Goal: Navigation & Orientation: Find specific page/section

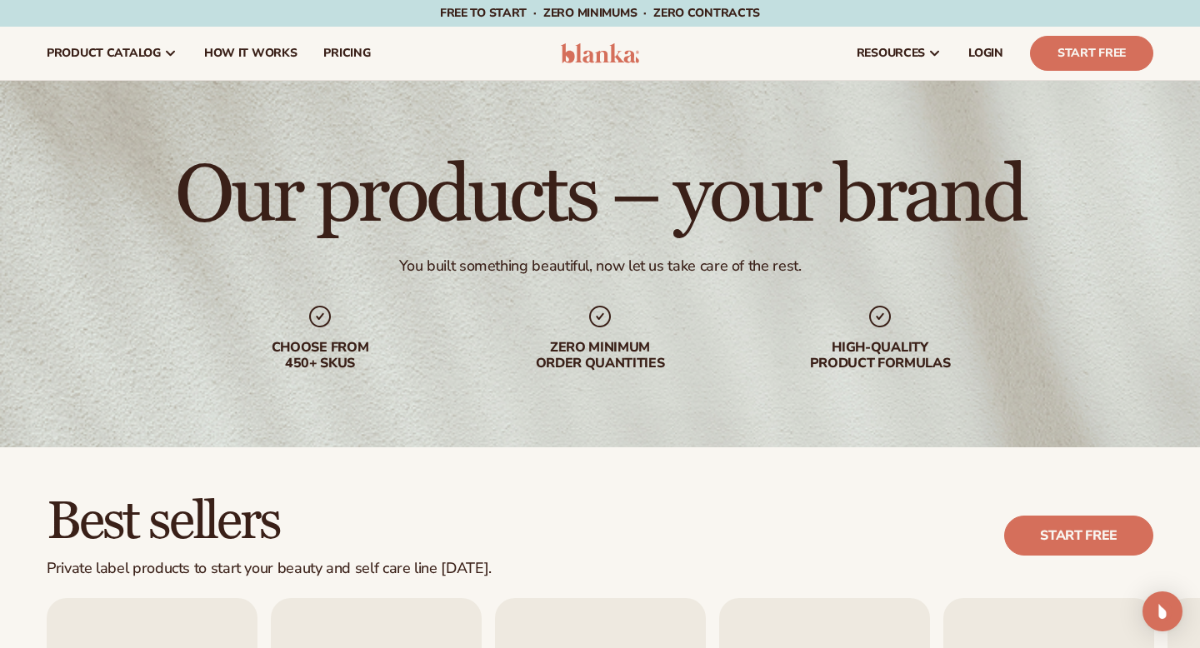
scroll to position [437, 0]
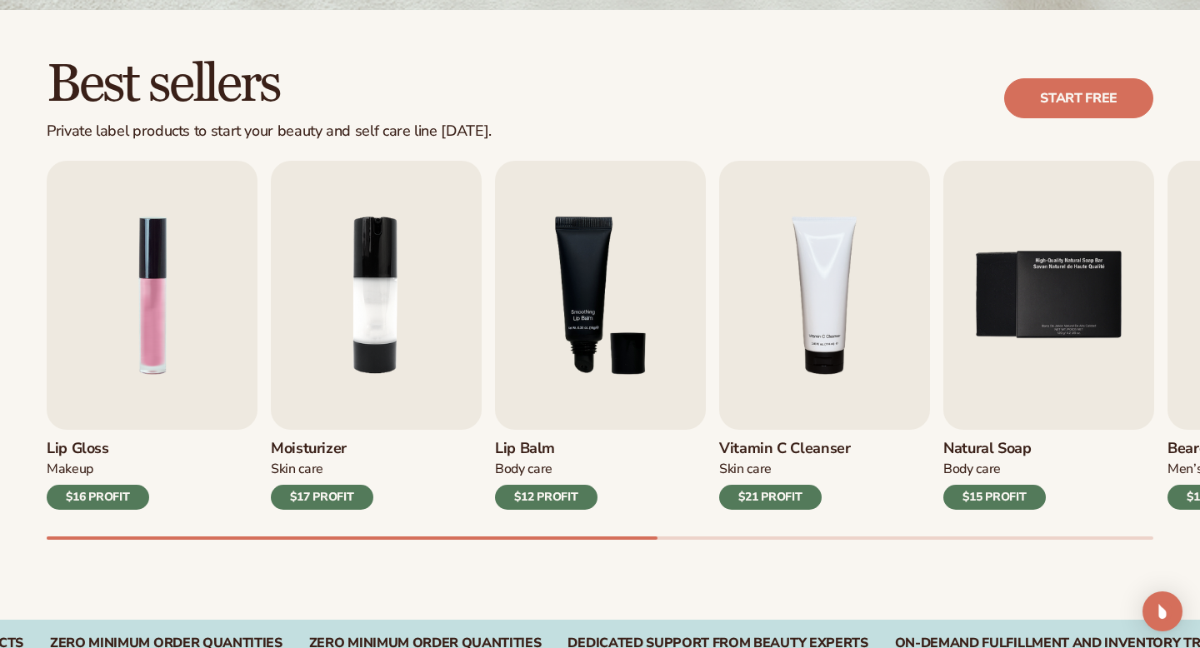
click at [540, 437] on div "[MEDICAL_DATA] Body Care $12 PROFIT" at bounding box center [600, 470] width 211 height 80
click at [532, 456] on h3 "Lip Balm" at bounding box center [546, 449] width 102 height 18
click at [545, 431] on div "[MEDICAL_DATA] Body Care $12 PROFIT" at bounding box center [600, 470] width 211 height 80
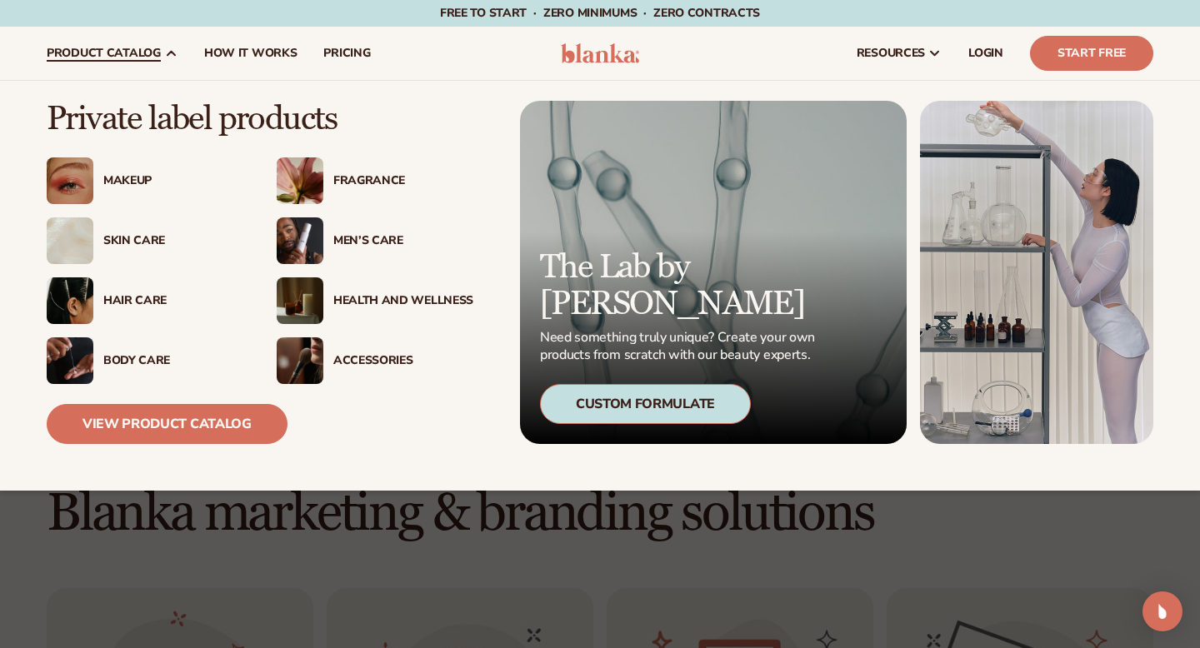
click at [122, 198] on div "Makeup" at bounding box center [145, 180] width 197 height 47
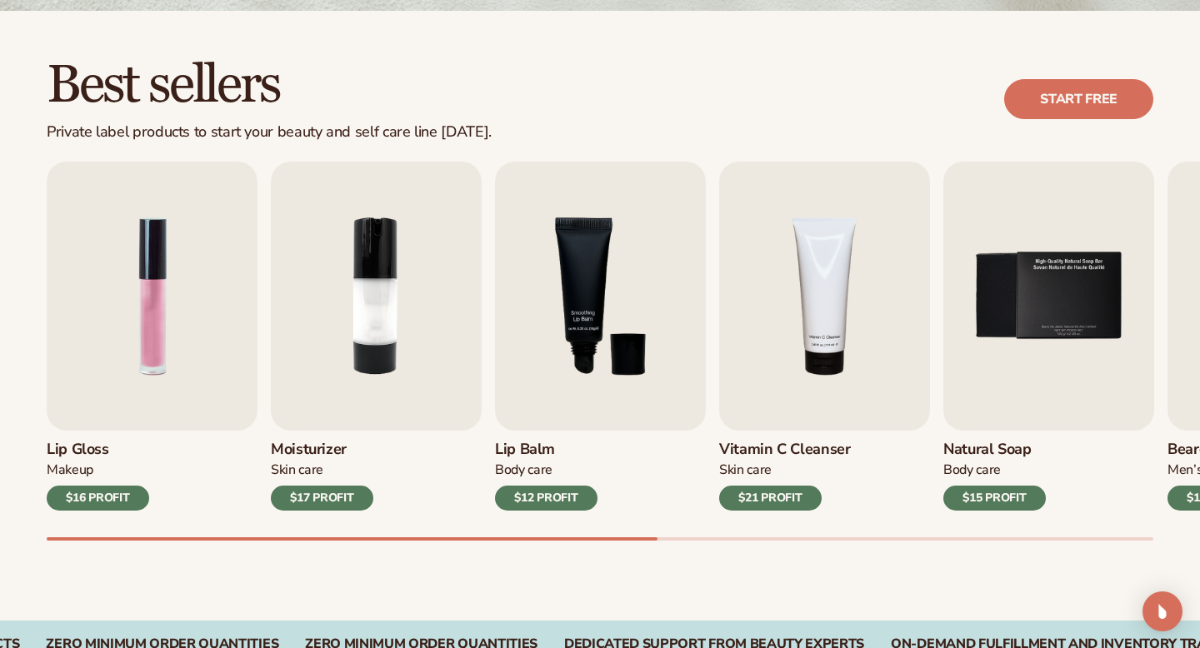
scroll to position [443, 0]
